Goal: Check status: Check status

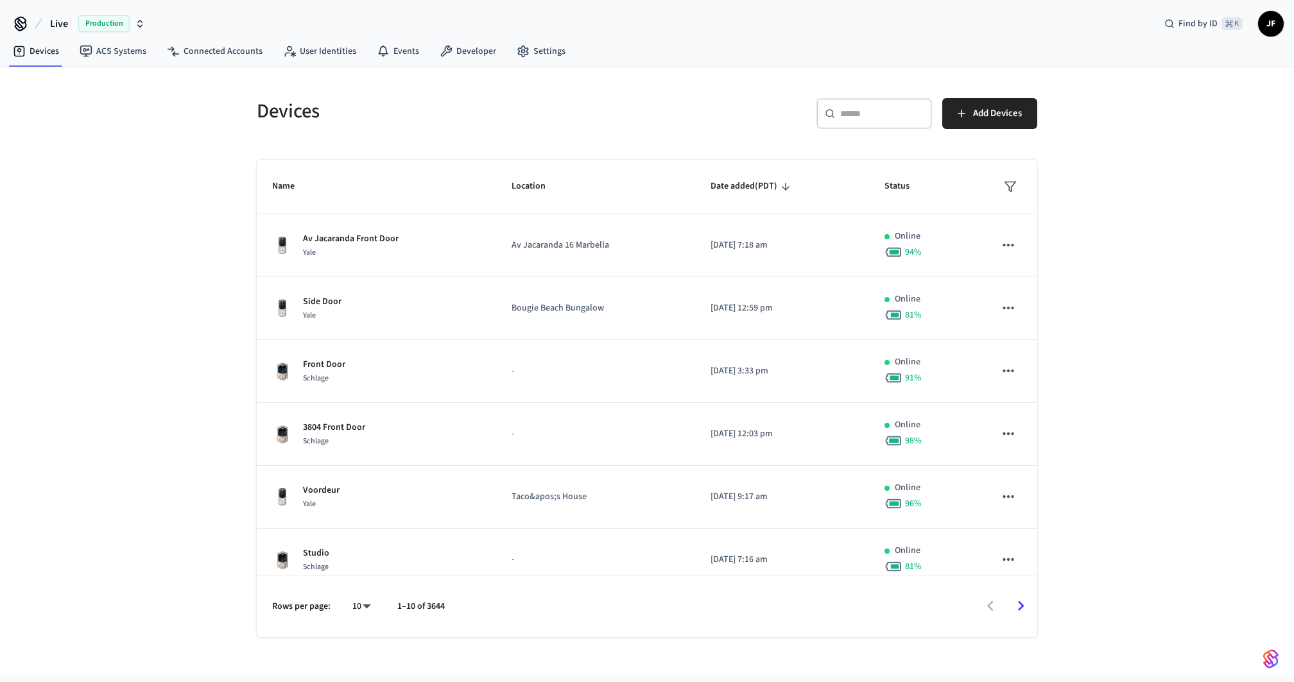
click at [553, 116] on h5 "Devices" at bounding box center [448, 111] width 383 height 26
click at [53, 22] on span "Live" at bounding box center [59, 23] width 18 height 15
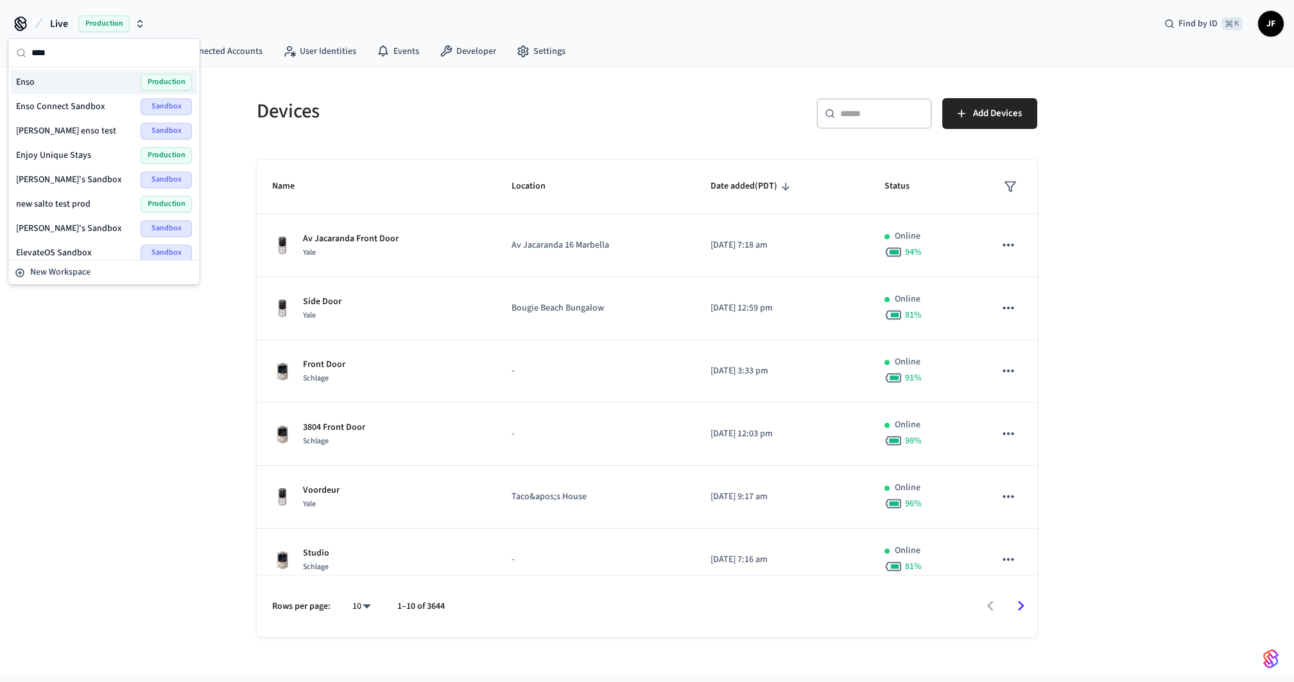
type input "****"
click at [73, 78] on div "Enso Production" at bounding box center [104, 82] width 176 height 17
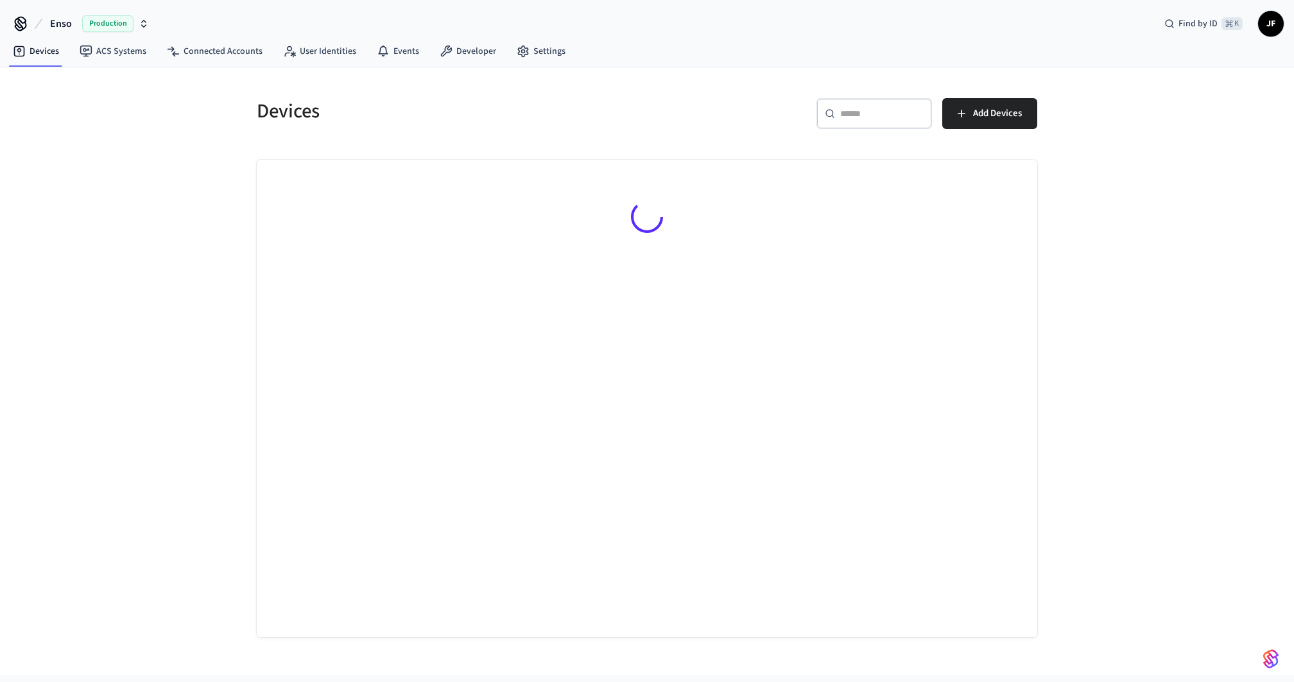
click at [702, 134] on div "​ ​ Add Devices" at bounding box center [846, 118] width 383 height 41
click at [797, 73] on div "Devices ​ ​ Add Devices" at bounding box center [647, 352] width 822 height 570
click at [832, 71] on div "Devices ​ ​ Add Devices" at bounding box center [647, 352] width 822 height 570
click at [846, 69] on div "Devices ​ ​ Add Devices" at bounding box center [647, 352] width 822 height 570
click at [846, 65] on div "Devices ACS Systems Connected Accounts User Identities Events Developer Settings" at bounding box center [647, 52] width 1294 height 30
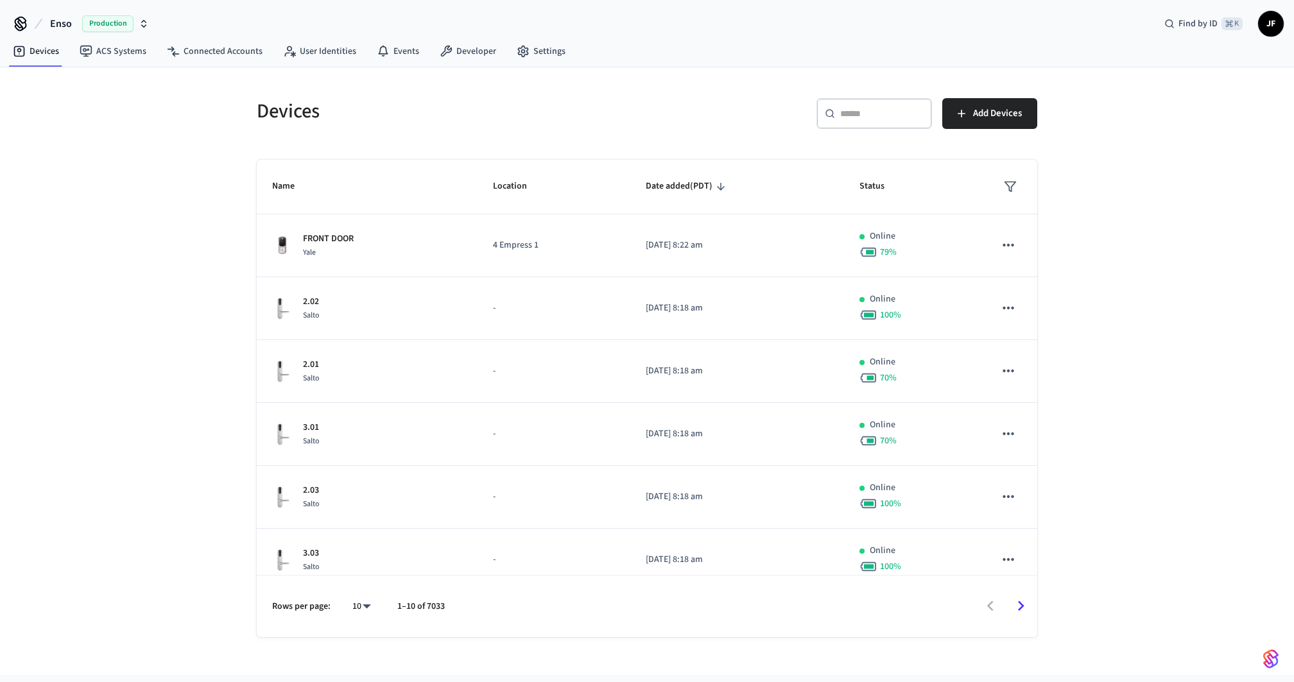
click at [860, 107] on input "text" at bounding box center [881, 113] width 83 height 13
paste input "**********"
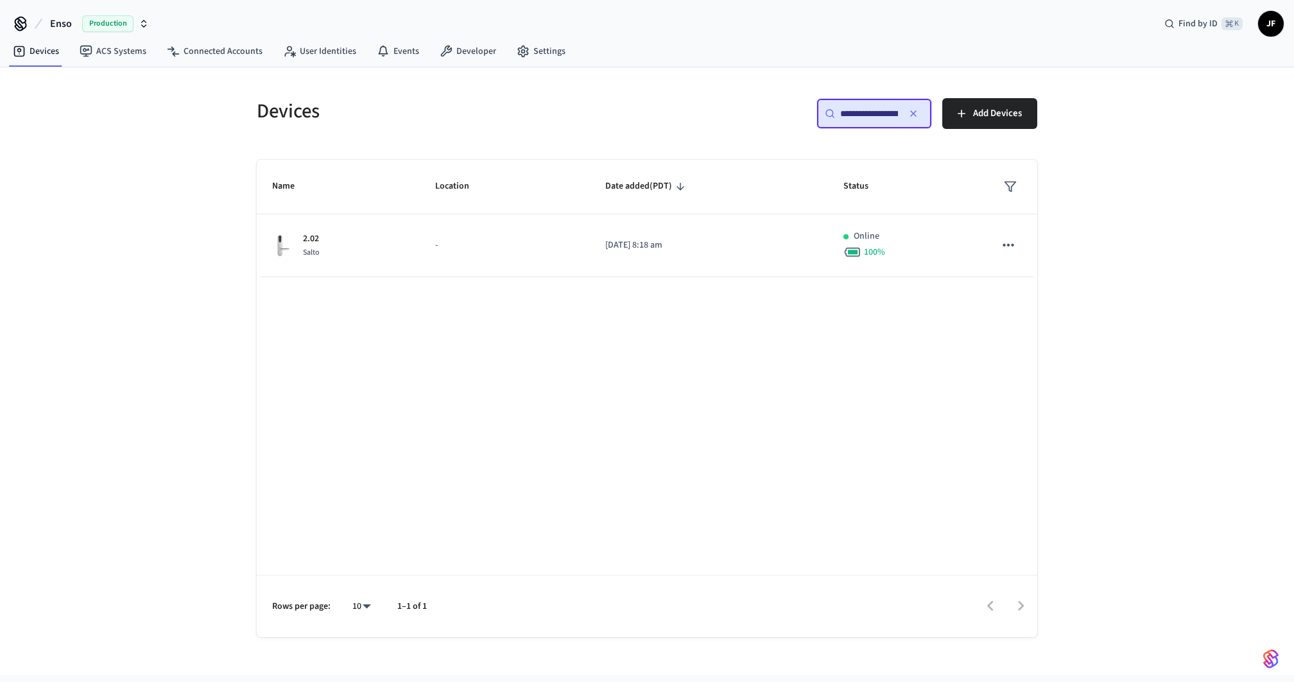
scroll to position [0, 96]
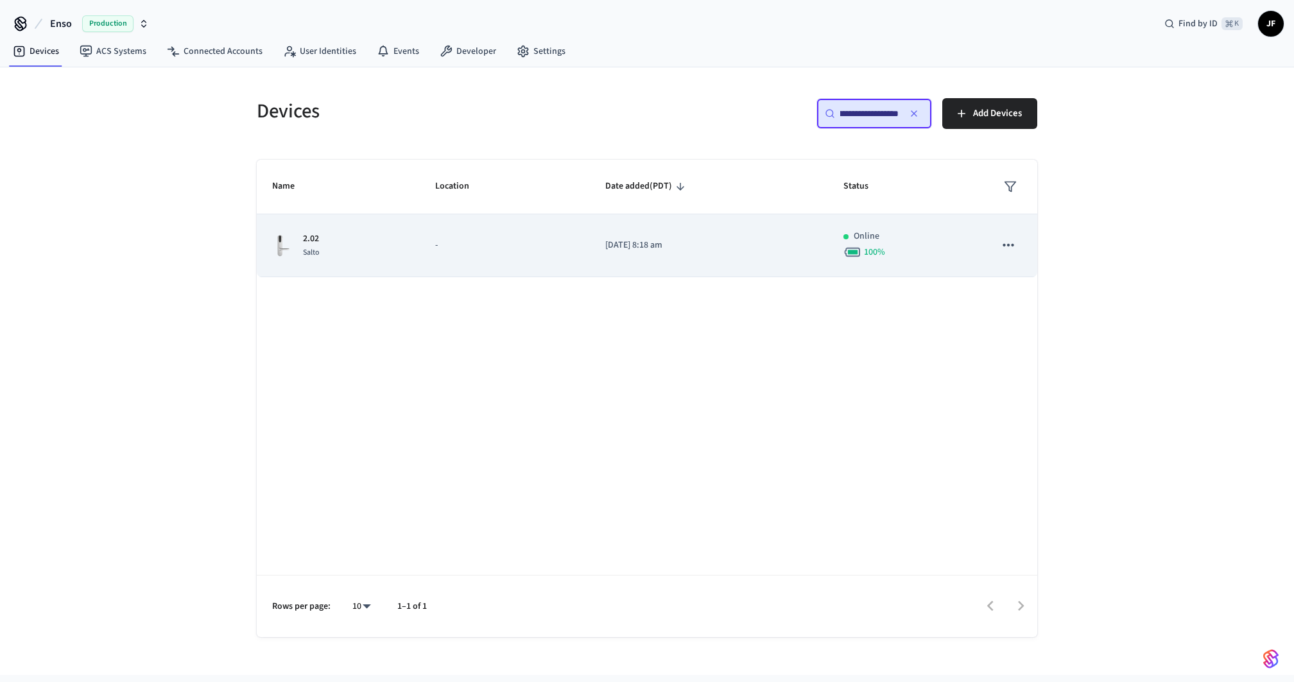
type input "**********"
click at [576, 241] on td "-" at bounding box center [505, 245] width 170 height 63
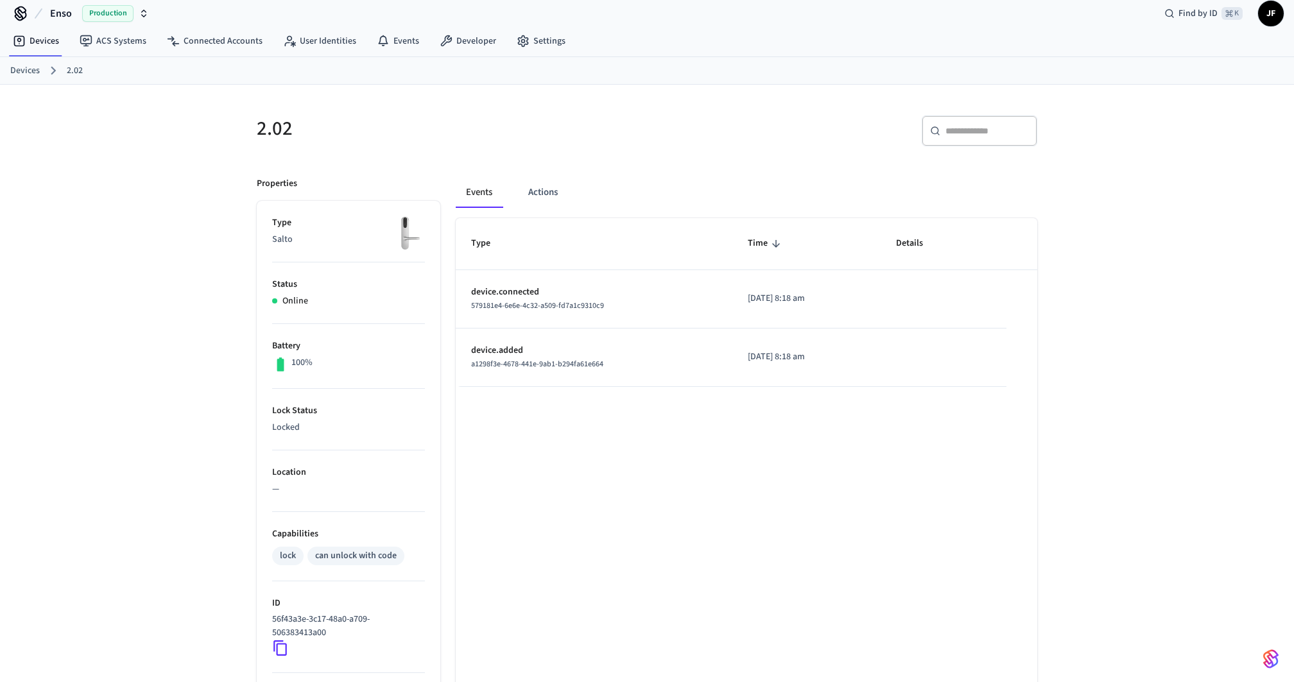
scroll to position [182, 0]
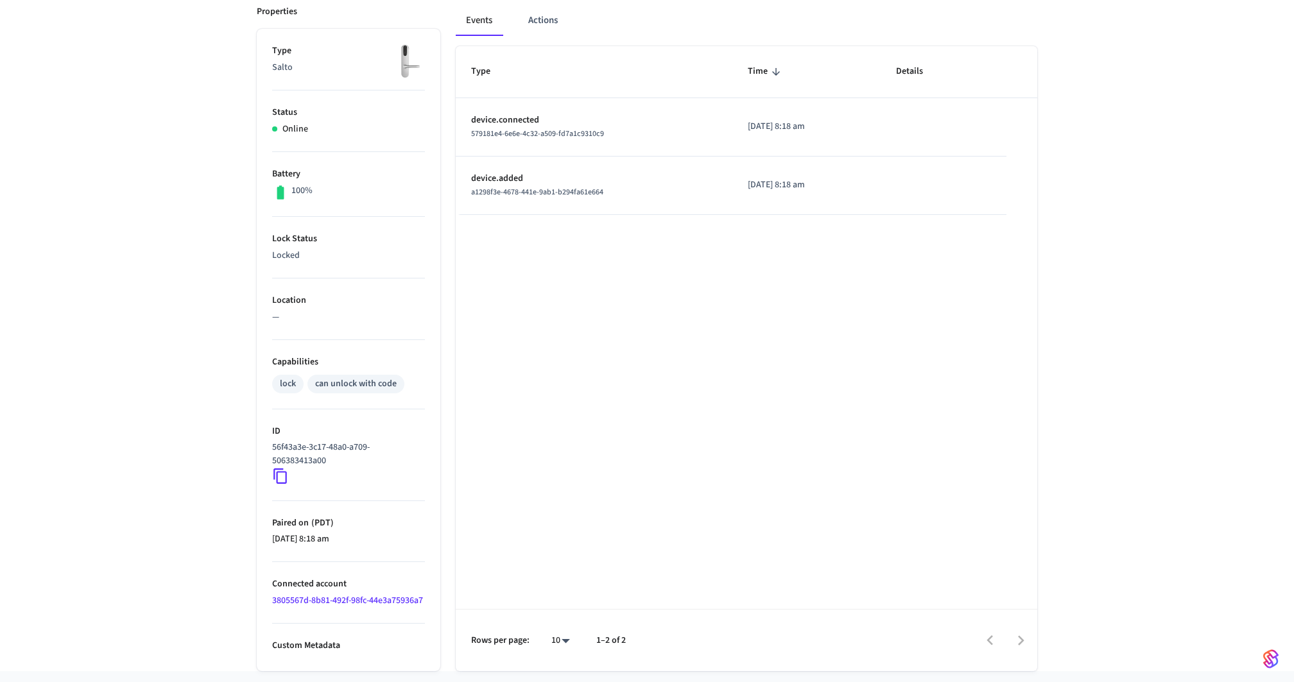
click at [310, 600] on link "3805567d-8b81-492f-98fc-44e3a75936a7" at bounding box center [347, 600] width 151 height 13
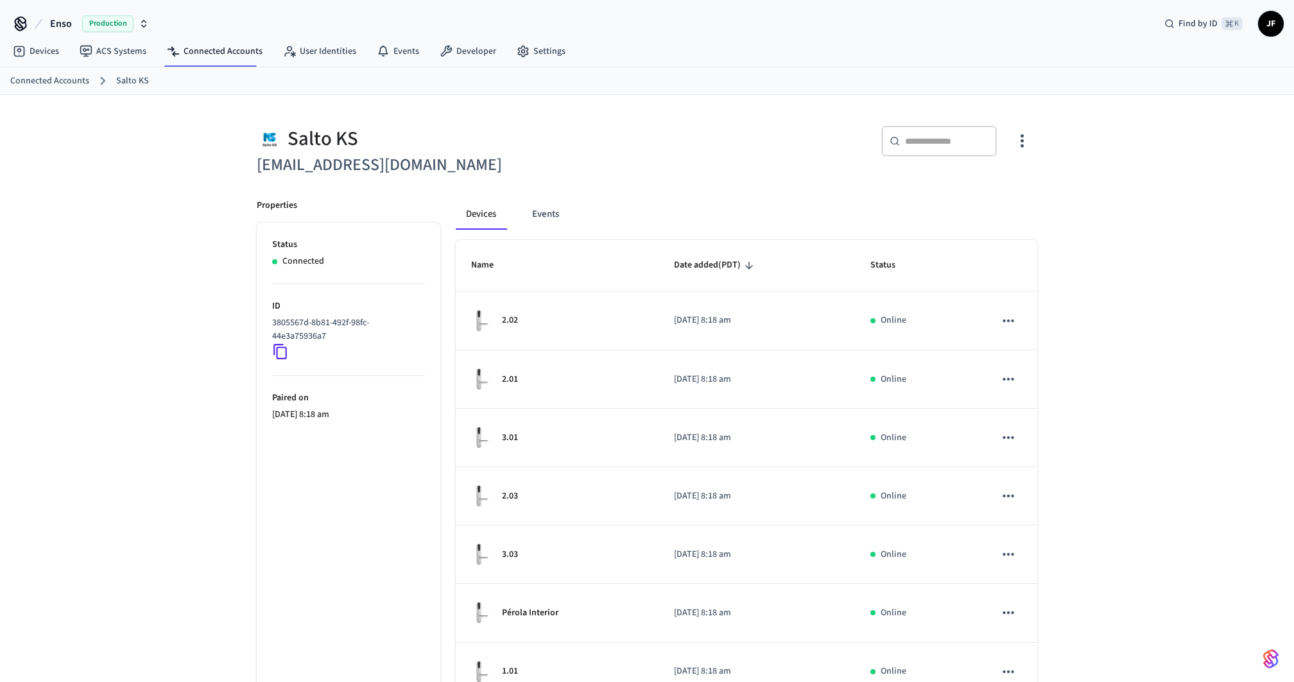
click at [586, 171] on h6 "[EMAIL_ADDRESS][DOMAIN_NAME]" at bounding box center [448, 165] width 383 height 26
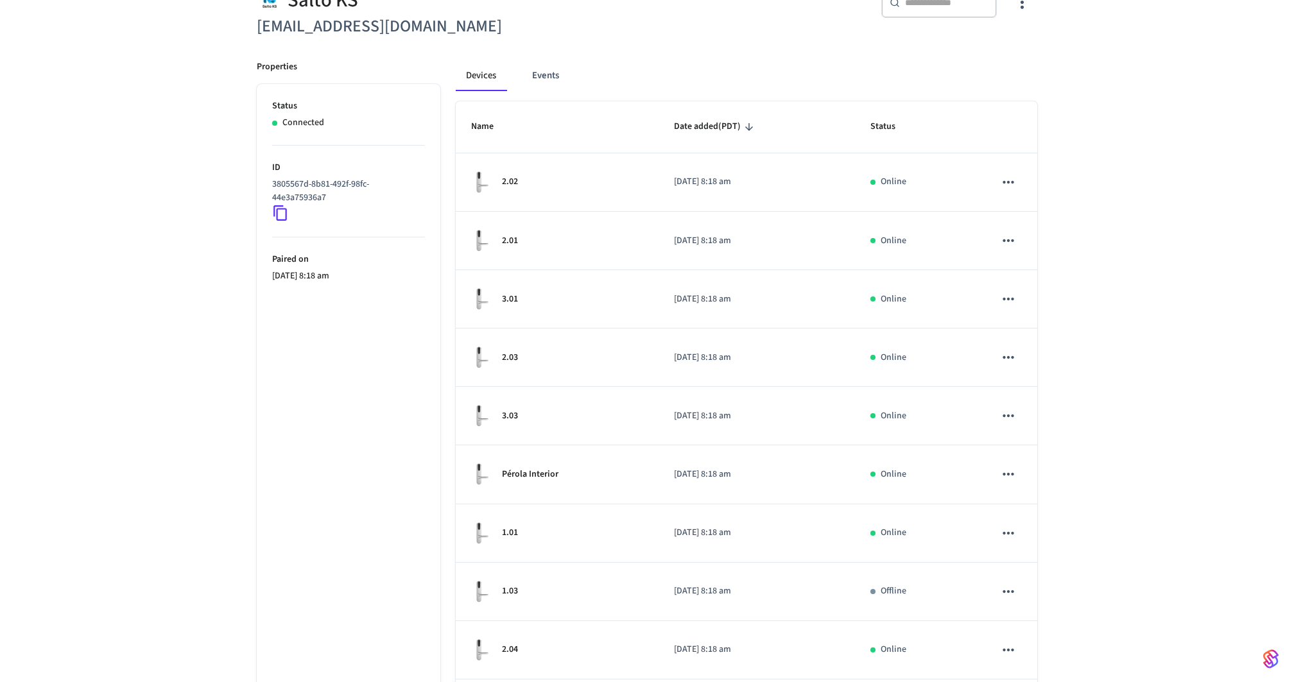
scroll to position [254, 0]
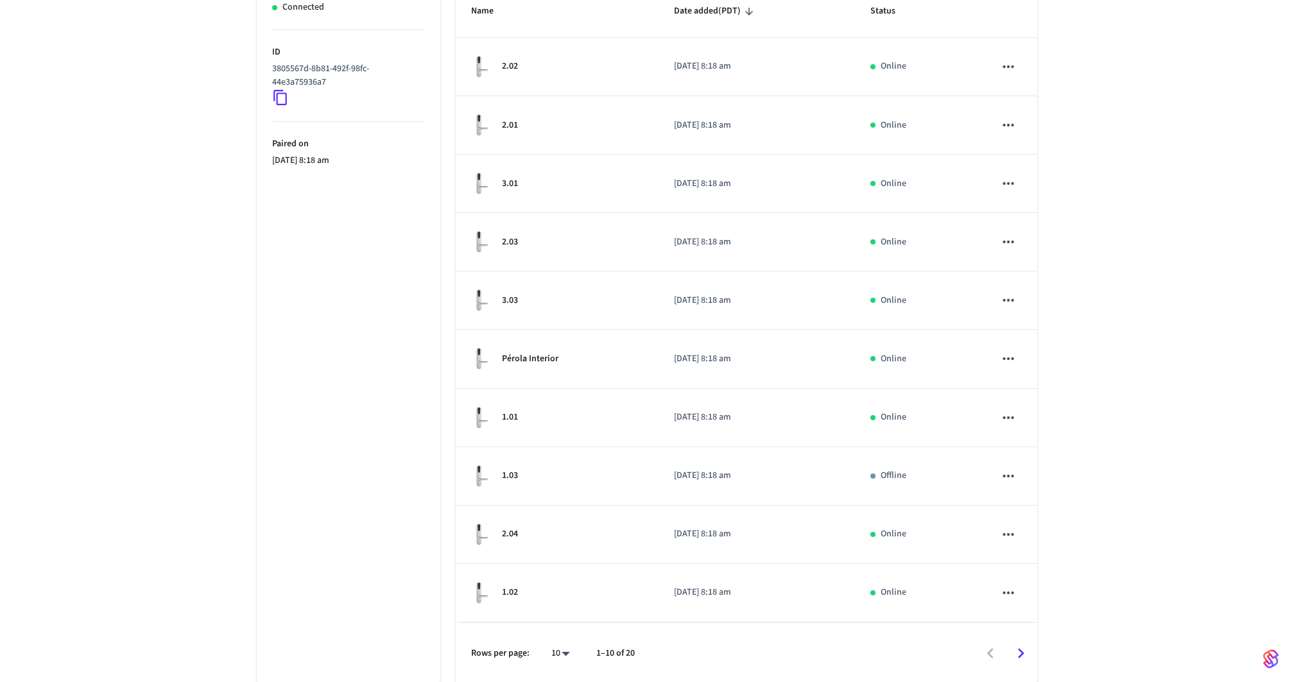
click at [1212, 336] on div "Salto KS [EMAIL_ADDRESS][DOMAIN_NAME] ​ ​ Properties Status Connected ID 380556…" at bounding box center [647, 263] width 1294 height 844
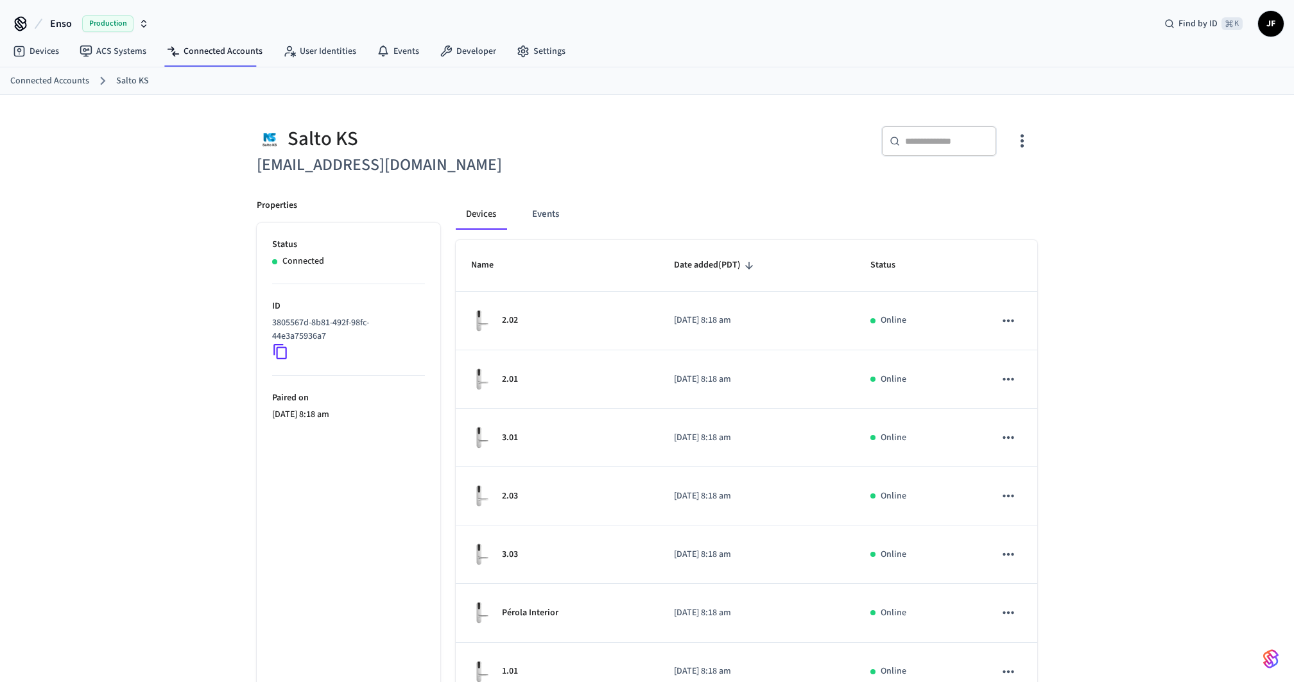
click at [804, 141] on div "​ ​" at bounding box center [846, 146] width 383 height 41
